Goal: Information Seeking & Learning: Learn about a topic

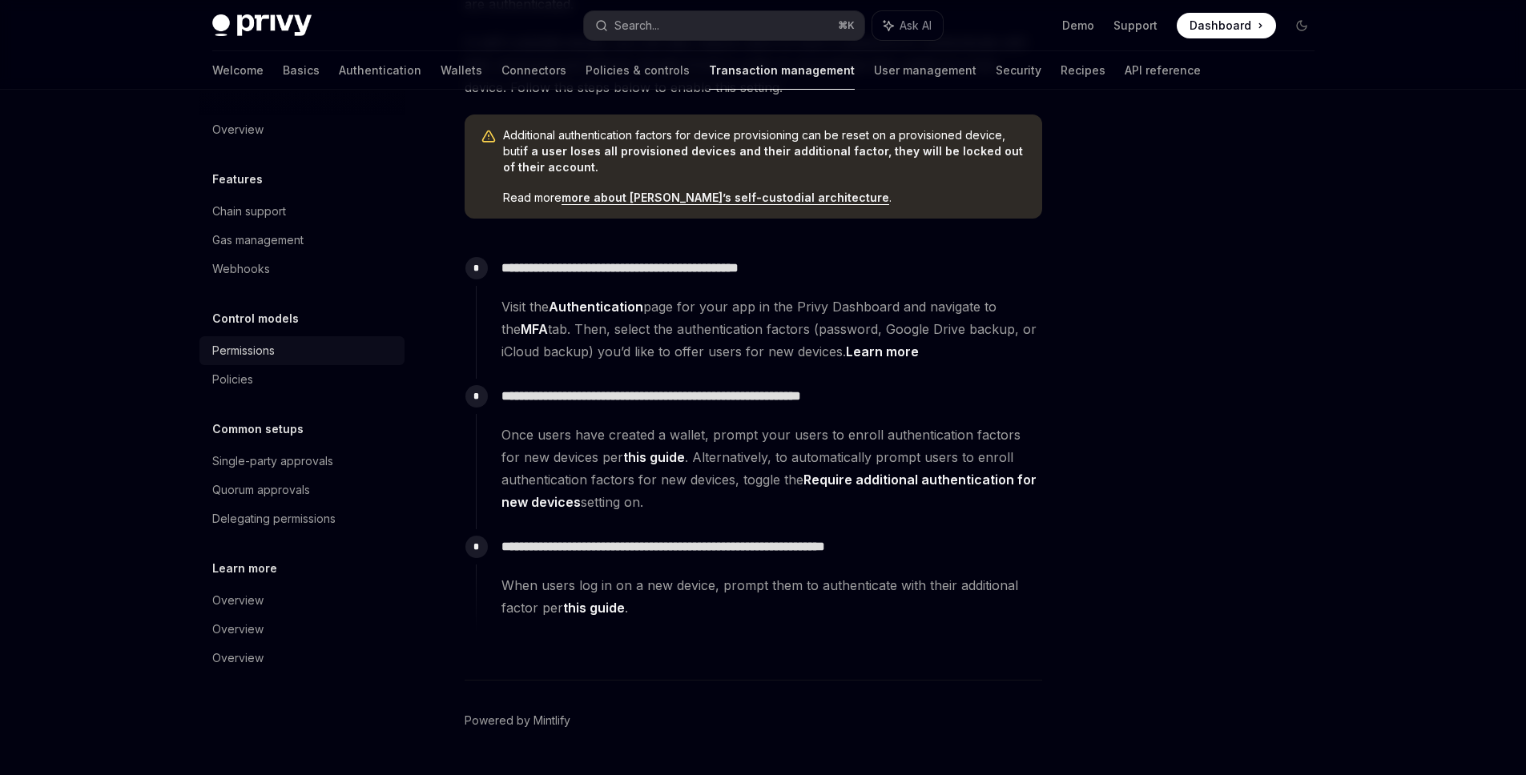
scroll to position [356, 0]
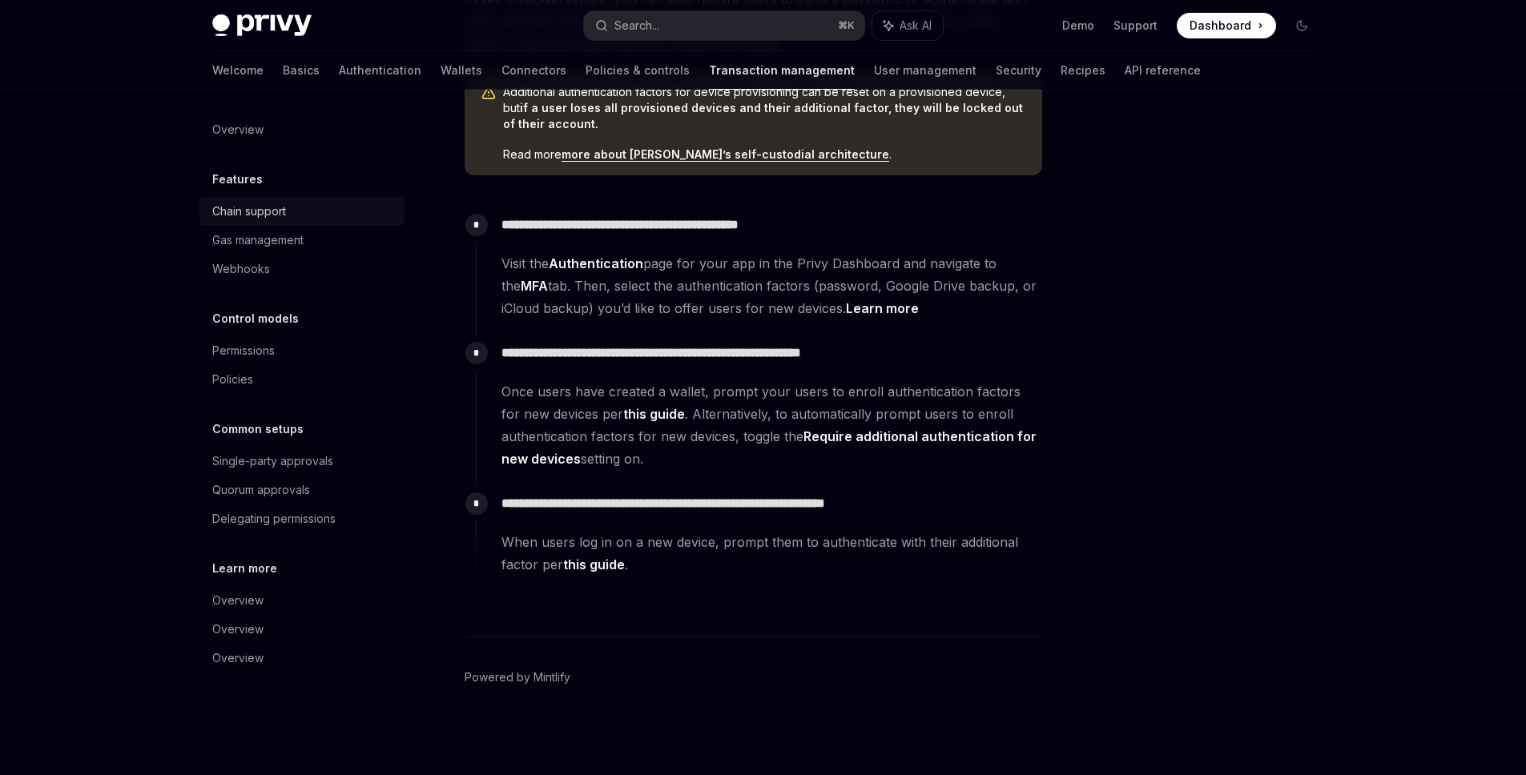
click at [269, 209] on div "Chain support" at bounding box center [249, 211] width 74 height 19
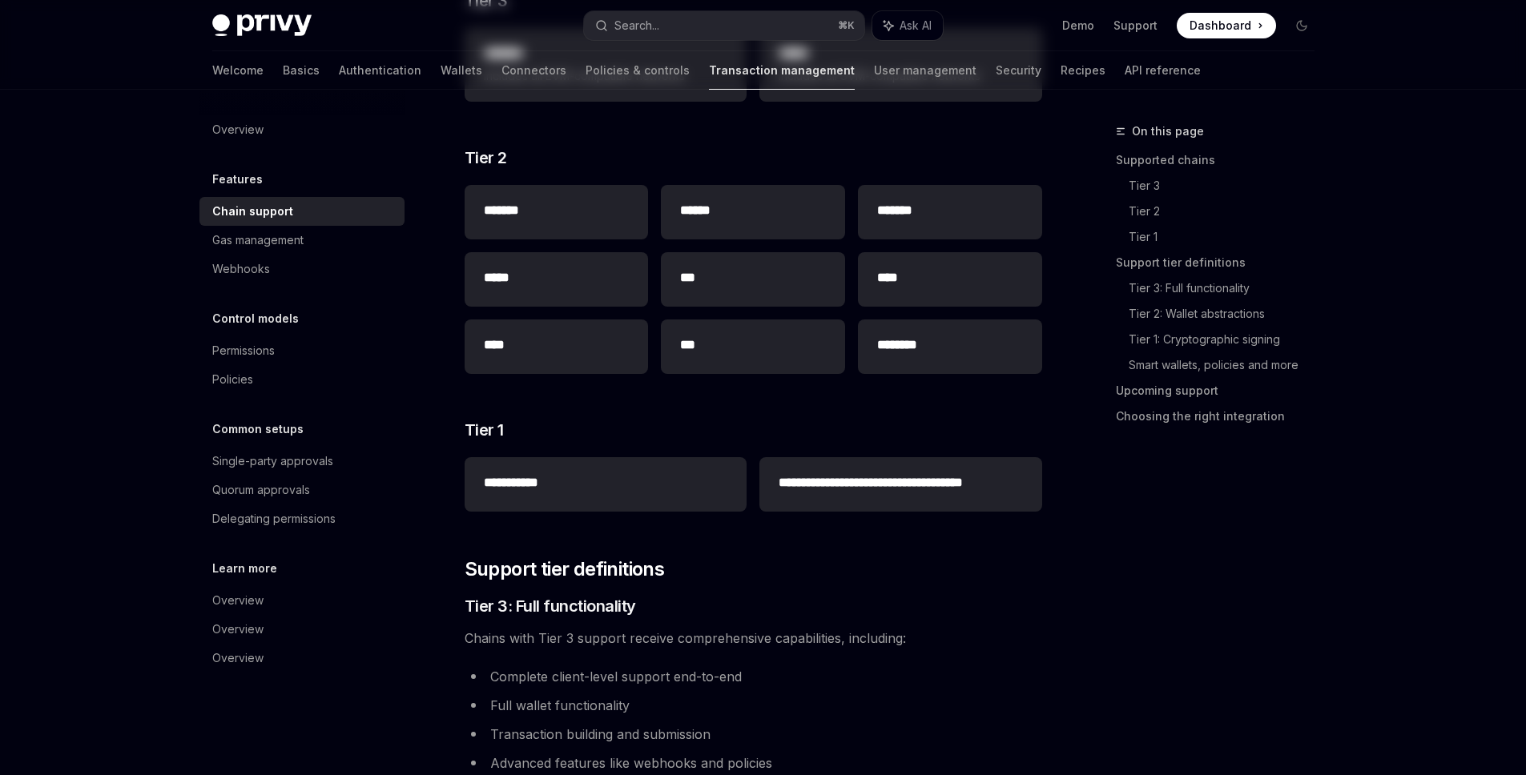
type textarea "*"
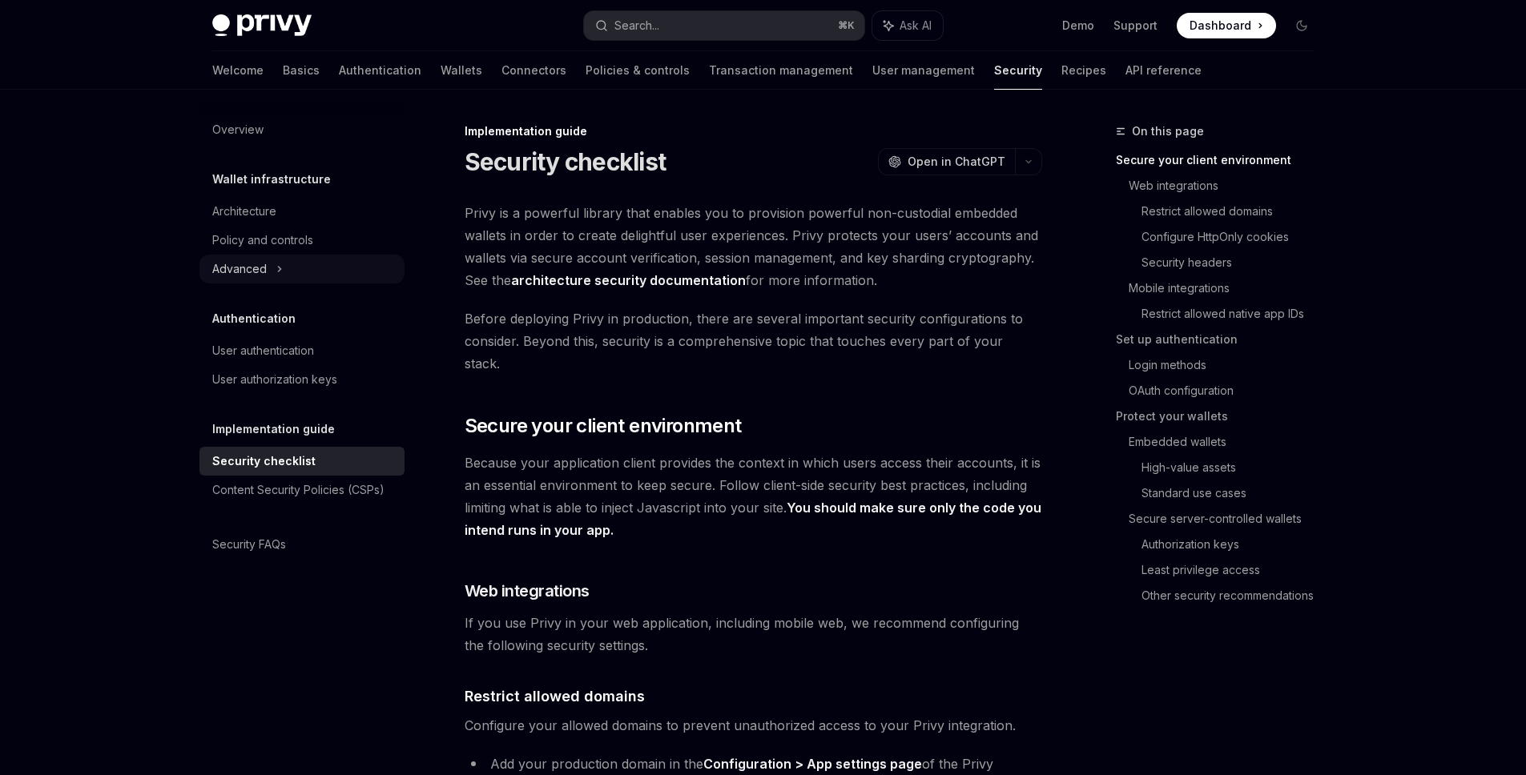
click at [279, 264] on icon at bounding box center [279, 269] width 6 height 19
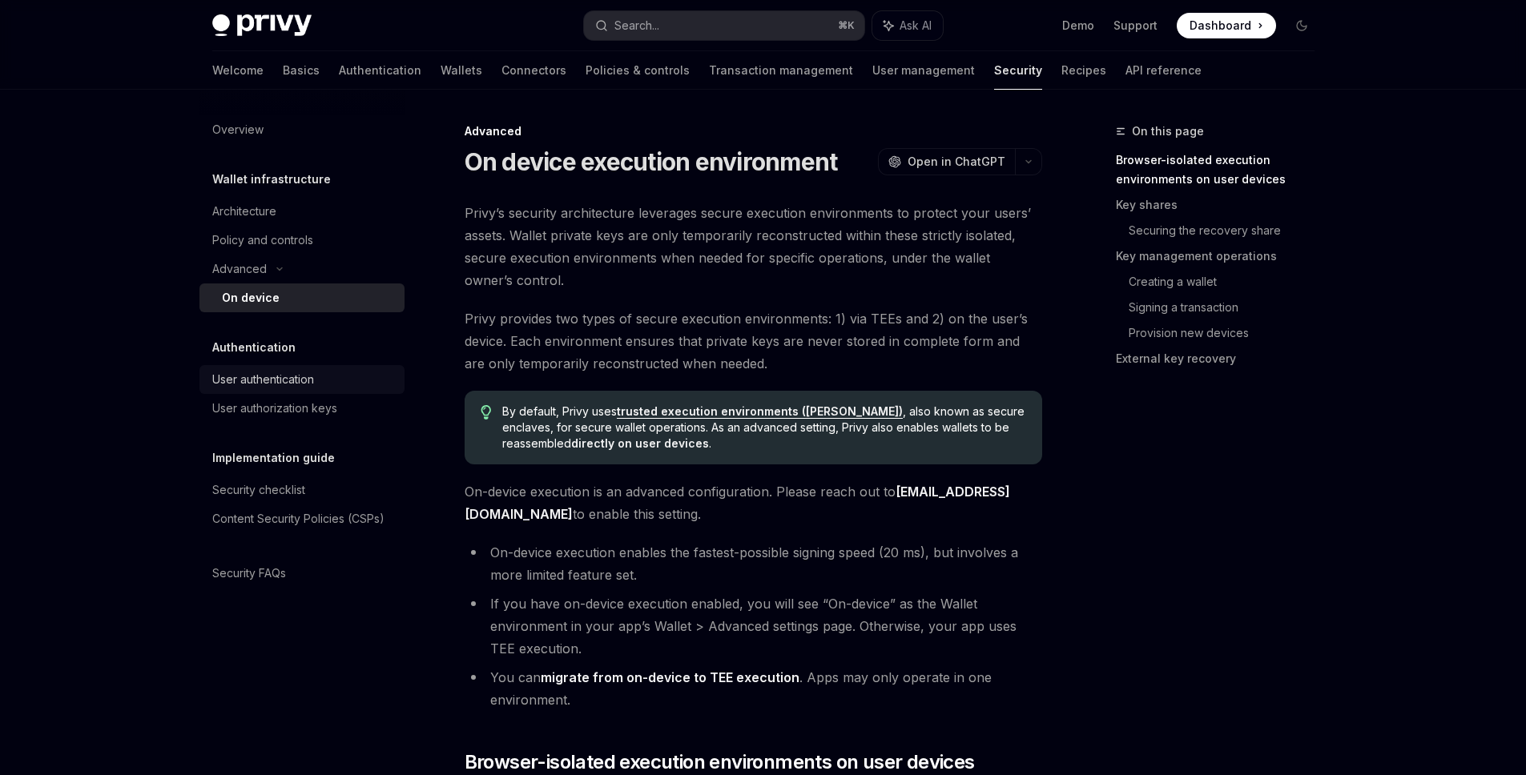
click at [242, 370] on div "User authentication" at bounding box center [263, 379] width 102 height 19
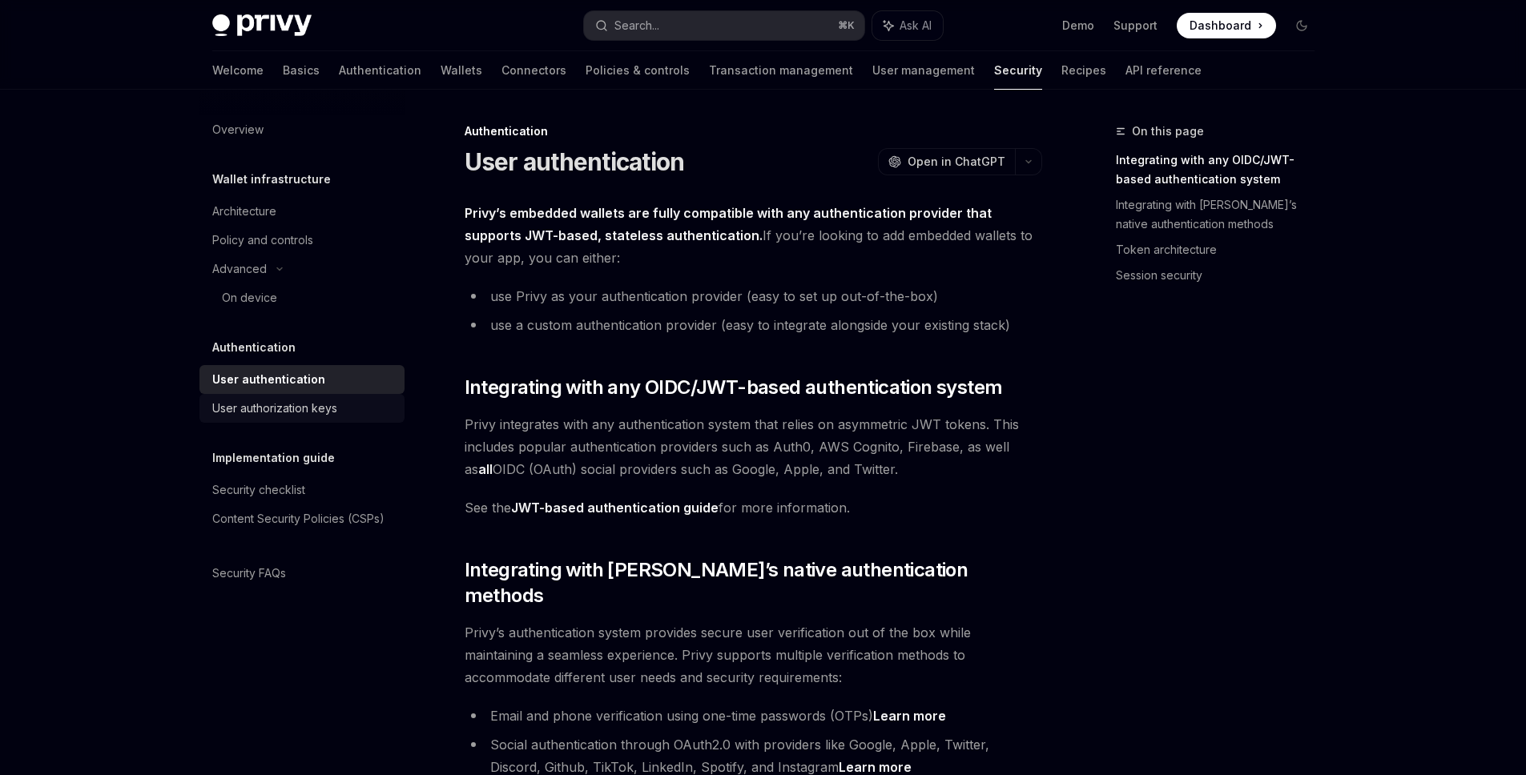
click at [260, 412] on div "User authorization keys" at bounding box center [274, 408] width 125 height 19
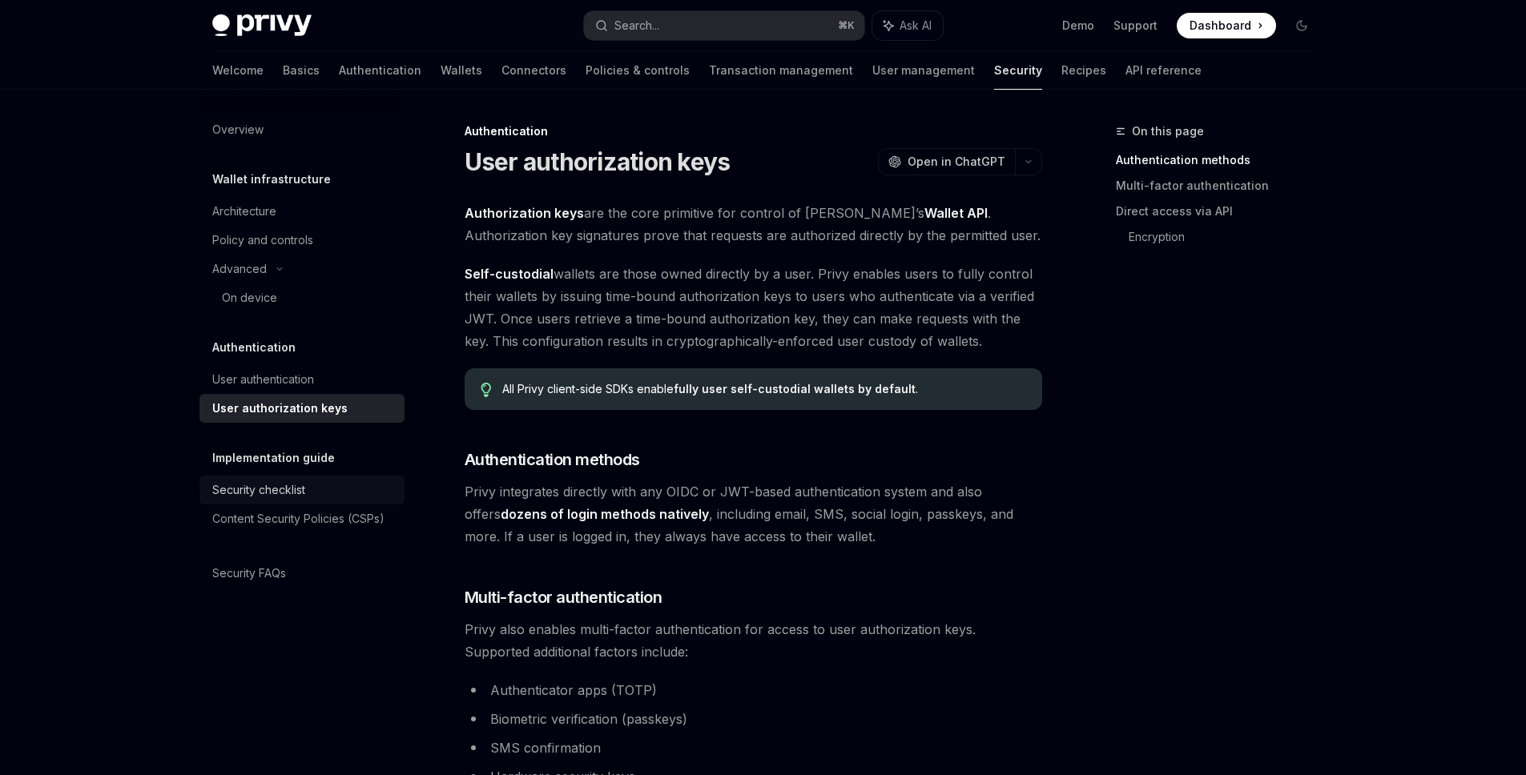
click at [296, 491] on div "Security checklist" at bounding box center [258, 490] width 93 height 19
type textarea "*"
